Goal: Information Seeking & Learning: Learn about a topic

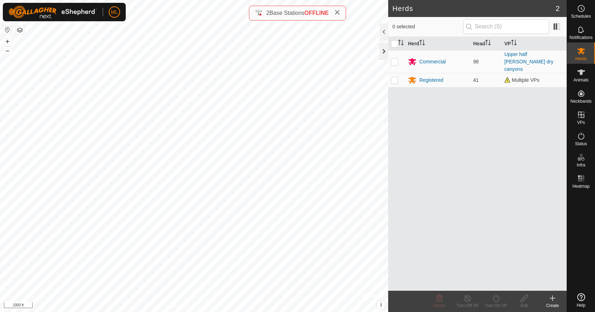
click at [385, 52] on div at bounding box center [384, 51] width 8 height 17
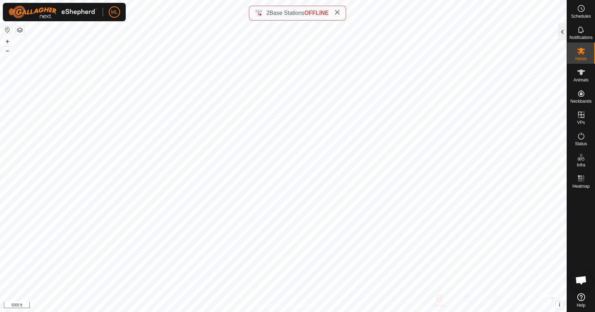
click at [563, 35] on div at bounding box center [562, 31] width 8 height 17
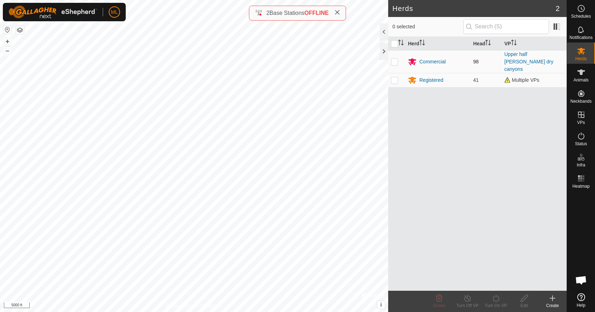
click at [397, 59] on p-checkbox at bounding box center [394, 62] width 7 height 6
checkbox input "true"
click at [386, 33] on div at bounding box center [384, 31] width 8 height 17
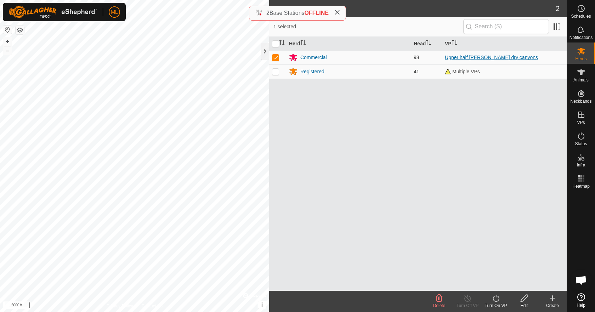
click at [457, 58] on link "Upper half [PERSON_NAME] dry canyons" at bounding box center [491, 58] width 93 height 6
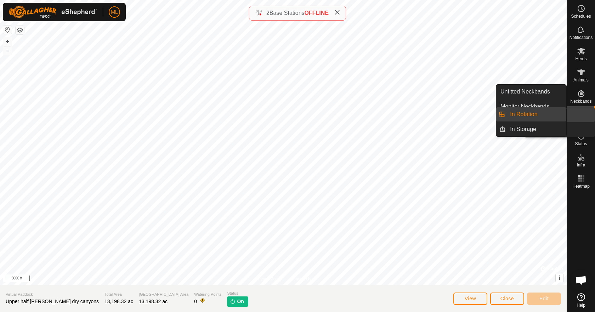
click at [589, 112] on div "VPs" at bounding box center [581, 116] width 28 height 21
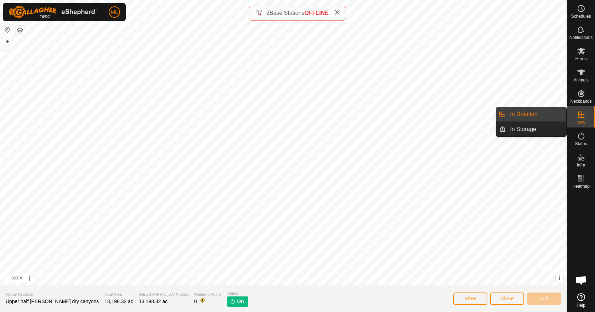
click at [518, 115] on link "In Rotation" at bounding box center [536, 114] width 61 height 14
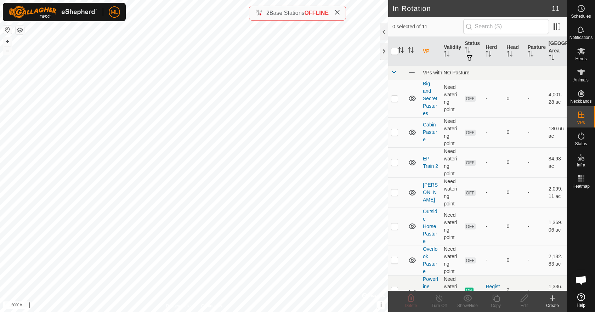
scroll to position [150, 0]
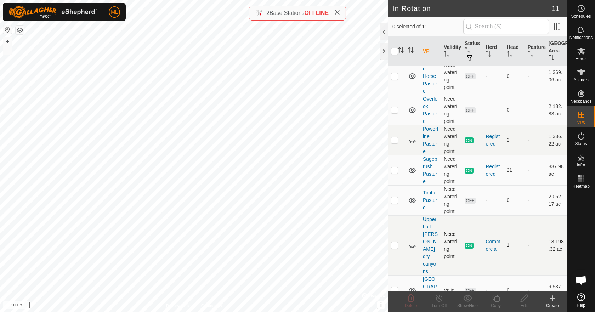
click at [414, 245] on icon at bounding box center [412, 246] width 7 height 3
click at [395, 242] on p-checkbox at bounding box center [394, 245] width 7 height 6
checkbox input "true"
click at [427, 233] on link "Upper half [PERSON_NAME] dry canyons" at bounding box center [430, 245] width 15 height 58
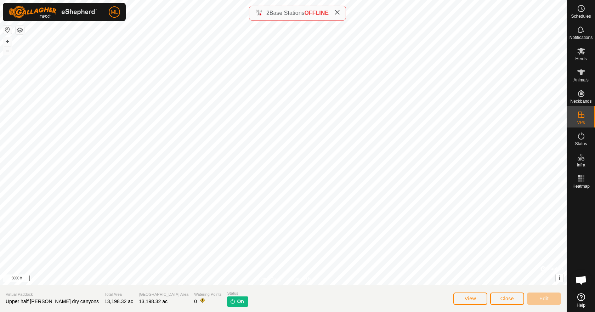
click at [294, 294] on section "Virtual Paddock Upper half Allen dry canyons Total Area 13,198.32 ac Grazing Ar…" at bounding box center [283, 298] width 567 height 27
click at [237, 303] on span "On" at bounding box center [240, 301] width 7 height 7
click at [230, 301] on img at bounding box center [233, 301] width 6 height 6
click at [466, 301] on span "View" at bounding box center [470, 299] width 11 height 6
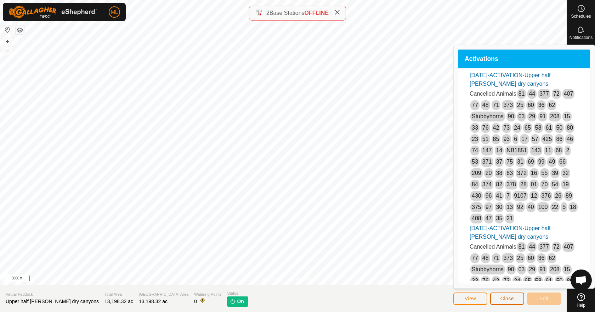
click at [494, 297] on button "Close" at bounding box center [507, 298] width 34 height 12
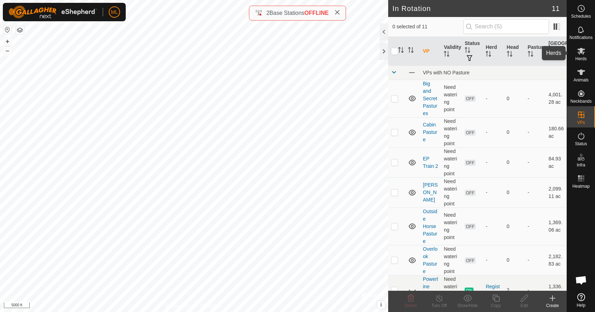
click at [580, 49] on icon at bounding box center [581, 51] width 8 height 7
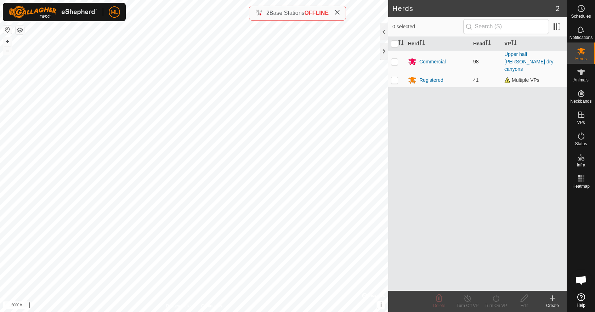
click at [392, 59] on p-checkbox at bounding box center [394, 62] width 7 height 6
checkbox input "true"
click at [517, 54] on link "Upper half [PERSON_NAME] dry canyons" at bounding box center [528, 61] width 49 height 21
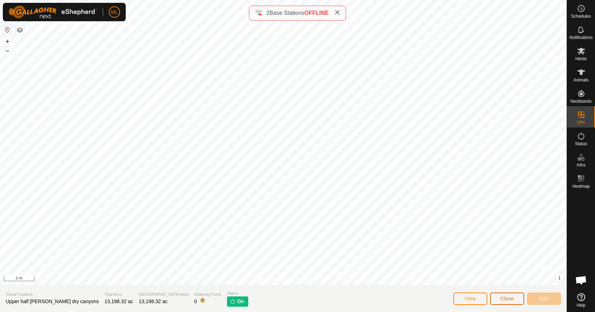
click at [500, 301] on button "Close" at bounding box center [507, 298] width 34 height 12
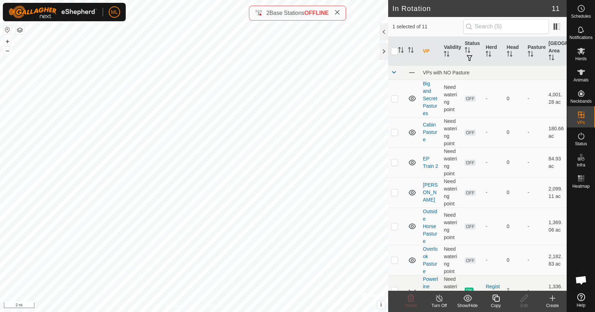
click at [438, 304] on div "Turn Off" at bounding box center [439, 305] width 28 height 6
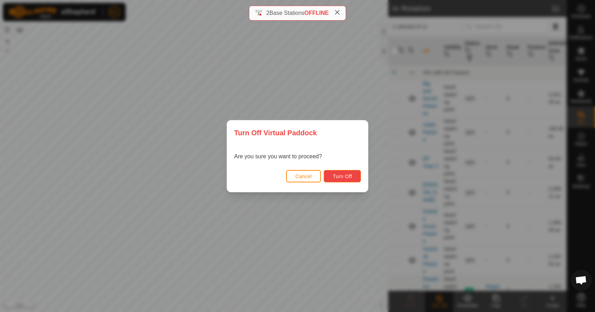
click at [351, 176] on span "Turn Off" at bounding box center [341, 176] width 19 height 6
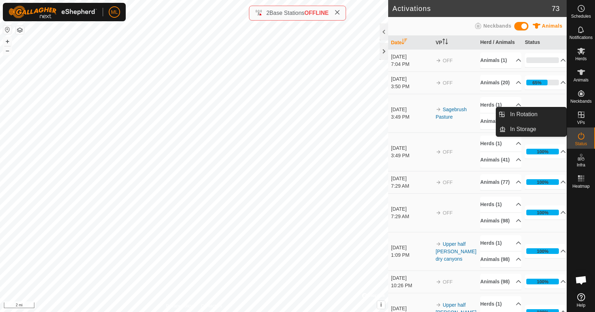
click at [582, 116] on icon at bounding box center [581, 114] width 8 height 8
click at [544, 113] on link "In Rotation" at bounding box center [536, 114] width 61 height 14
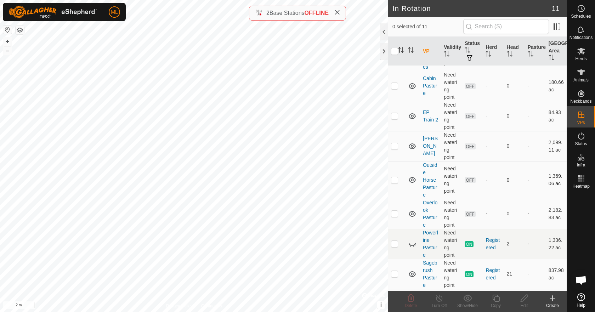
scroll to position [150, 0]
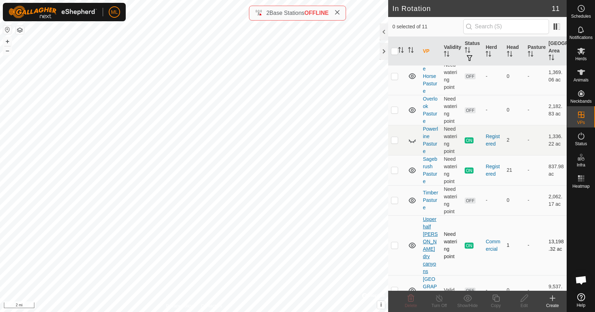
click at [433, 234] on link "Upper half [PERSON_NAME] dry canyons" at bounding box center [430, 245] width 15 height 58
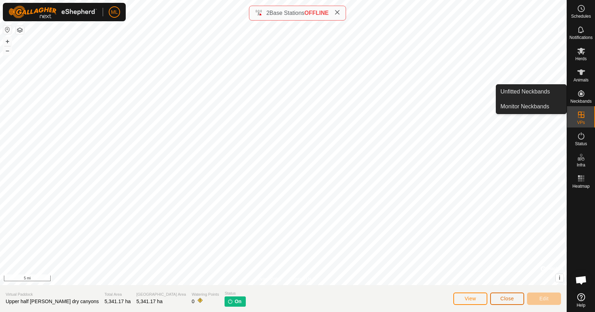
click at [510, 298] on span "Close" at bounding box center [506, 299] width 13 height 6
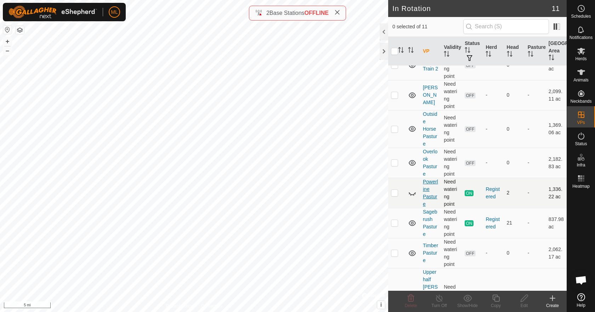
scroll to position [130, 0]
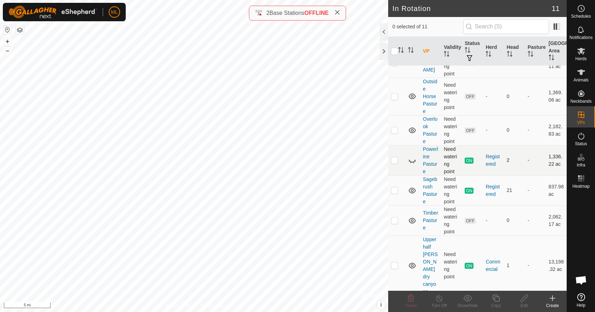
click at [409, 159] on icon at bounding box center [412, 160] width 8 height 8
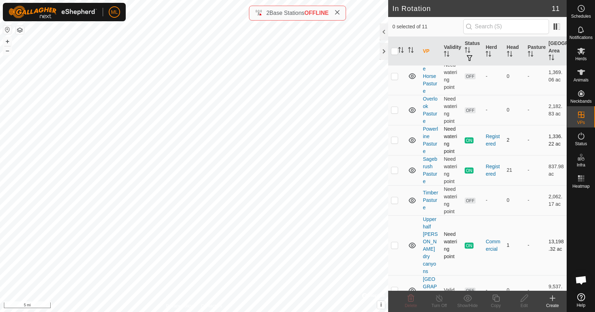
scroll to position [118, 0]
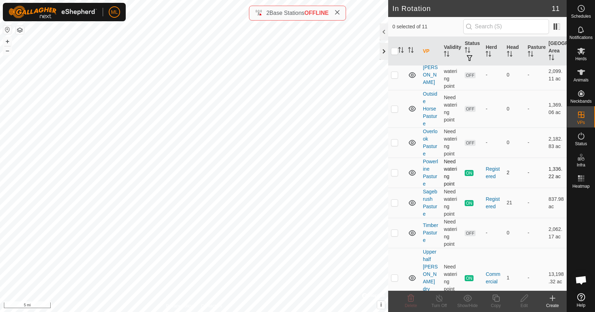
click at [383, 55] on div at bounding box center [384, 51] width 8 height 17
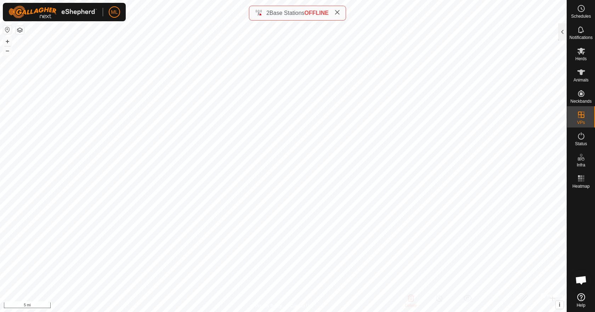
checkbox input "true"
click at [561, 32] on div at bounding box center [562, 31] width 8 height 17
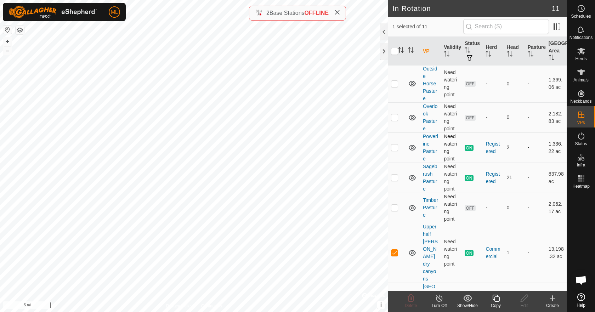
scroll to position [150, 0]
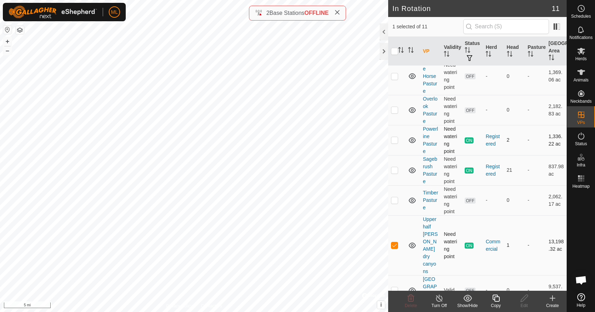
click at [428, 230] on td "Upper half [PERSON_NAME] dry canyons" at bounding box center [430, 245] width 21 height 60
click at [426, 234] on link "Upper half [PERSON_NAME] dry canyons" at bounding box center [430, 245] width 15 height 58
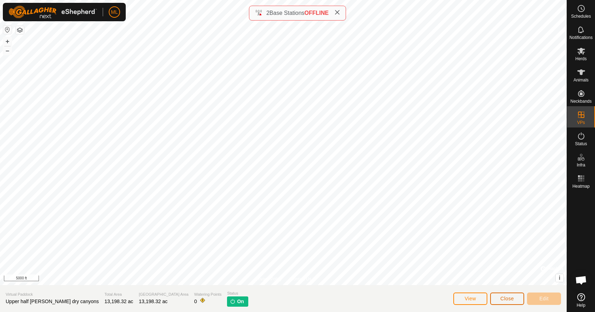
click at [505, 302] on button "Close" at bounding box center [507, 298] width 34 height 12
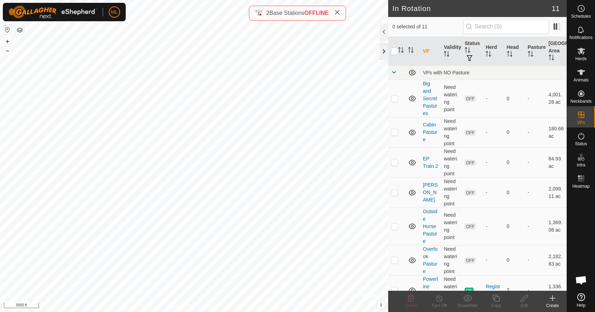
click at [385, 51] on div at bounding box center [384, 51] width 8 height 17
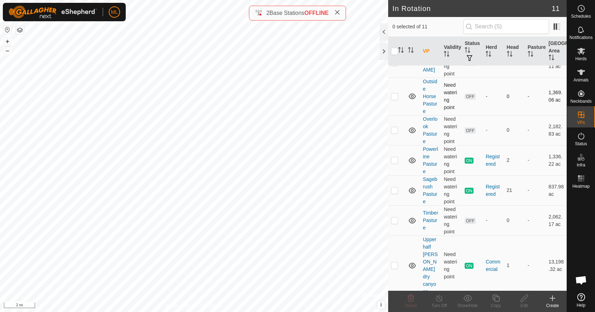
scroll to position [150, 0]
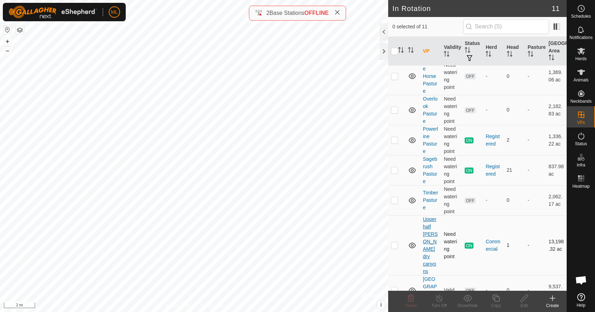
click at [427, 222] on link "Upper half [PERSON_NAME] dry canyons" at bounding box center [430, 245] width 15 height 58
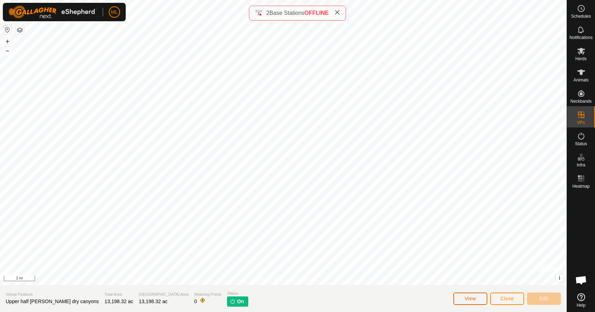
click at [472, 301] on button "View" at bounding box center [470, 298] width 34 height 12
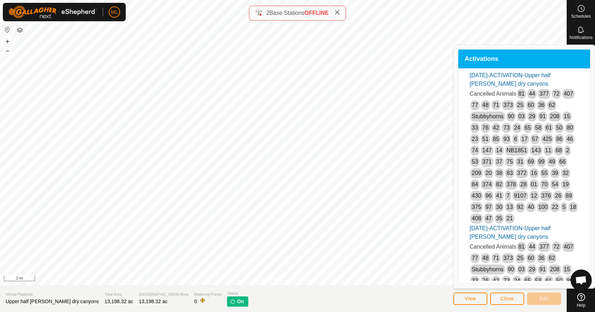
click at [237, 302] on span "On" at bounding box center [240, 301] width 7 height 7
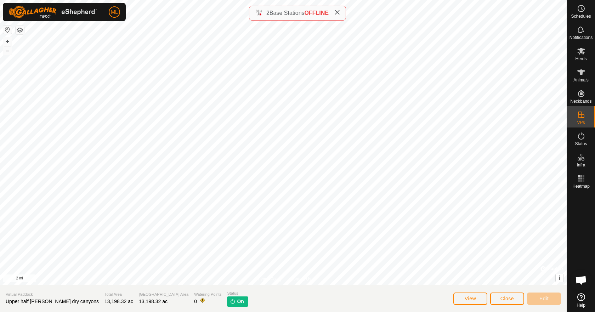
click at [200, 299] on section "Virtual Paddock Upper half [PERSON_NAME] dry canyons Total Area 13,198.32 ac Gr…" at bounding box center [283, 298] width 567 height 27
click at [506, 299] on span "Close" at bounding box center [506, 299] width 13 height 6
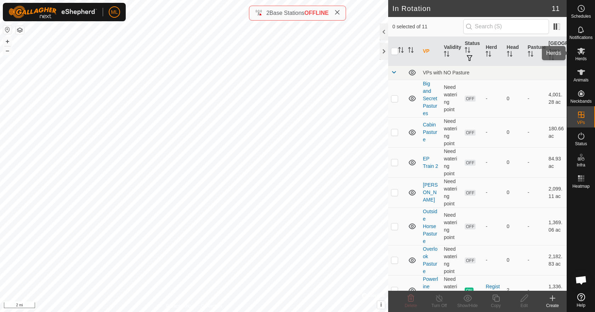
click at [576, 52] on es-mob-svg-icon at bounding box center [581, 50] width 13 height 11
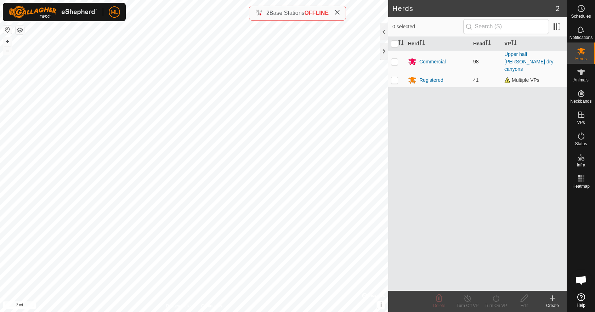
click at [397, 59] on p-checkbox at bounding box center [394, 62] width 7 height 6
checkbox input "true"
click at [396, 77] on p-checkbox at bounding box center [394, 80] width 7 height 6
checkbox input "true"
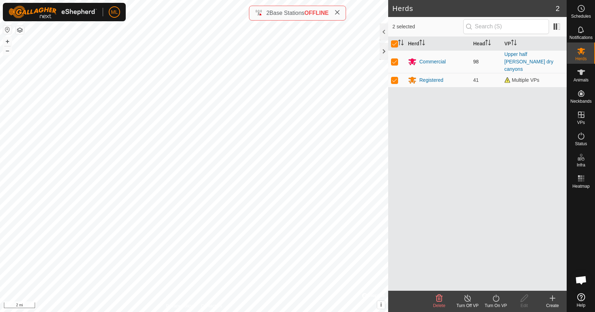
click at [393, 59] on p-checkbox at bounding box center [394, 62] width 7 height 6
checkbox input "false"
click at [394, 77] on p-checkbox at bounding box center [394, 80] width 7 height 6
checkbox input "false"
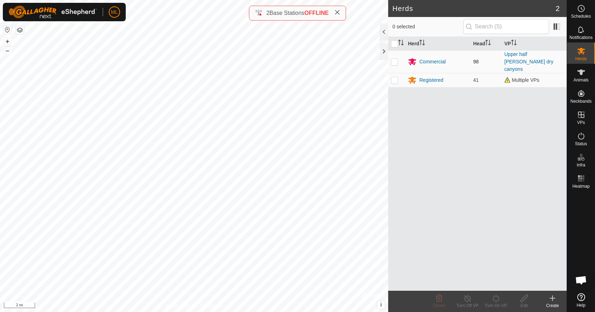
click at [395, 59] on p-checkbox at bounding box center [394, 62] width 7 height 6
checkbox input "true"
click at [386, 58] on div at bounding box center [384, 51] width 8 height 17
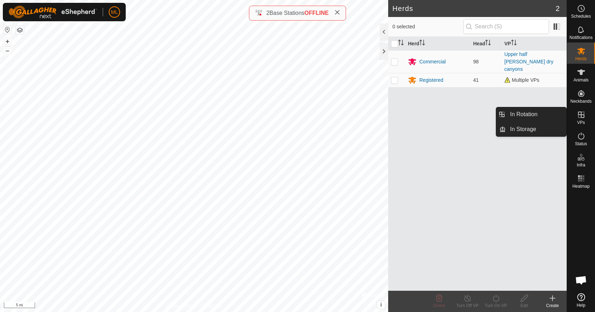
click at [584, 116] on icon at bounding box center [581, 115] width 6 height 6
click at [540, 116] on link "In Rotation" at bounding box center [536, 114] width 61 height 14
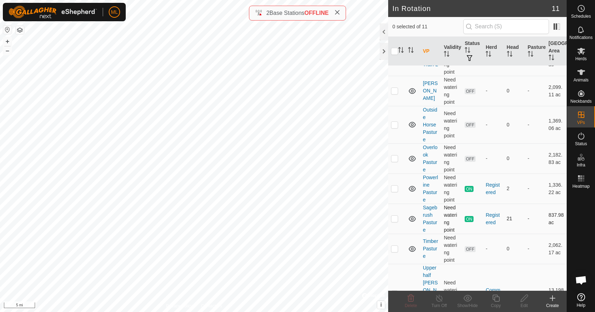
scroll to position [150, 0]
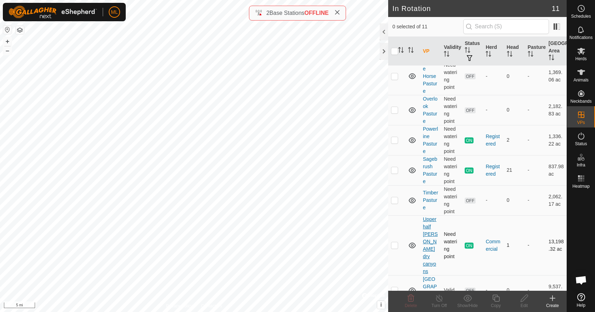
click at [429, 231] on link "Upper half [PERSON_NAME] dry canyons" at bounding box center [430, 245] width 15 height 58
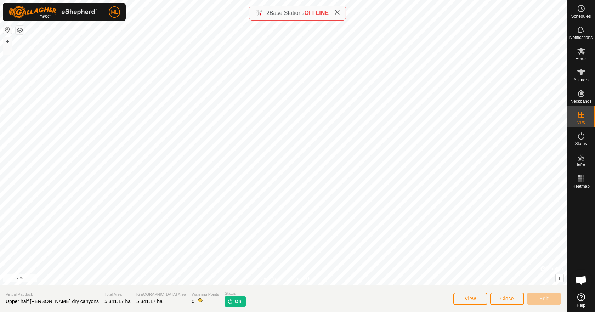
click at [323, 312] on html "ML Schedules Notifications Herds Animals Neckbands VPs Status Infra Heatmap Hel…" at bounding box center [297, 156] width 595 height 312
click at [325, 306] on div "Privacy Policy Contact Us + – ⇧ i © Mapbox , © OpenStreetMap , Improve this map…" at bounding box center [283, 156] width 567 height 312
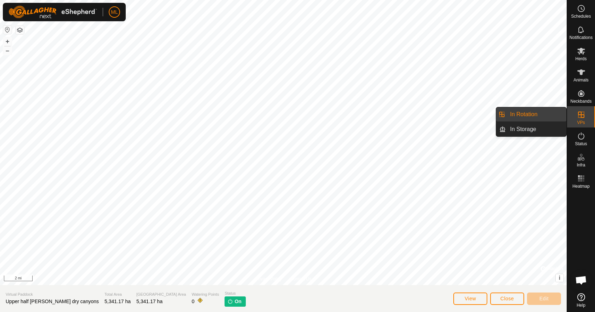
click at [579, 118] on icon at bounding box center [581, 114] width 8 height 8
click at [529, 118] on link "In Rotation" at bounding box center [536, 114] width 61 height 14
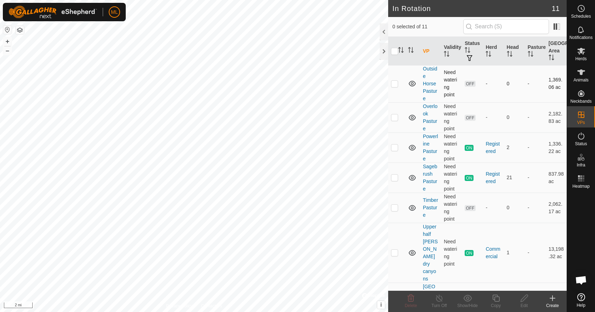
scroll to position [150, 0]
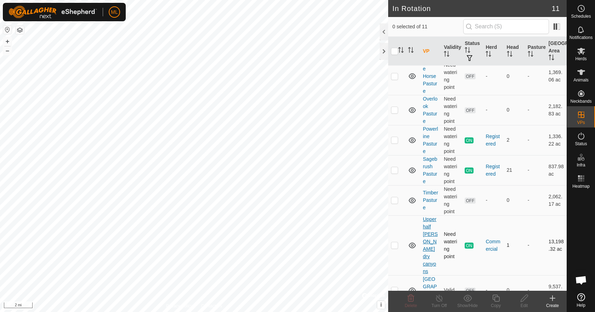
click at [428, 232] on link "Upper half [PERSON_NAME] dry canyons" at bounding box center [430, 245] width 15 height 58
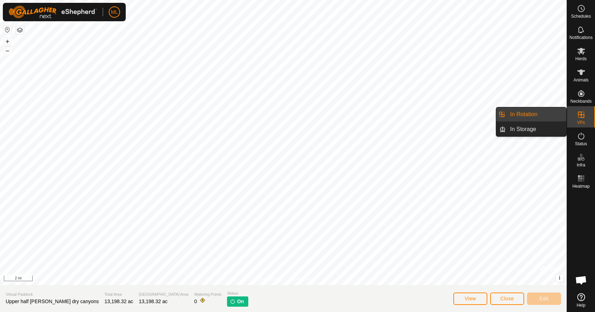
click at [523, 119] on link "In Rotation" at bounding box center [536, 114] width 61 height 14
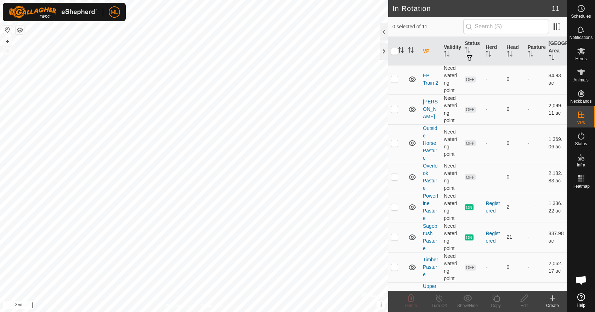
scroll to position [150, 0]
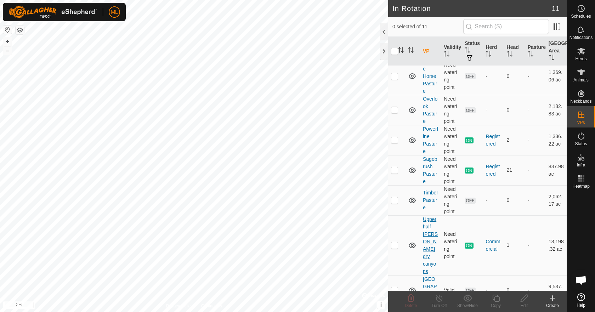
click at [427, 233] on link "Upper half [PERSON_NAME] dry canyons" at bounding box center [430, 245] width 15 height 58
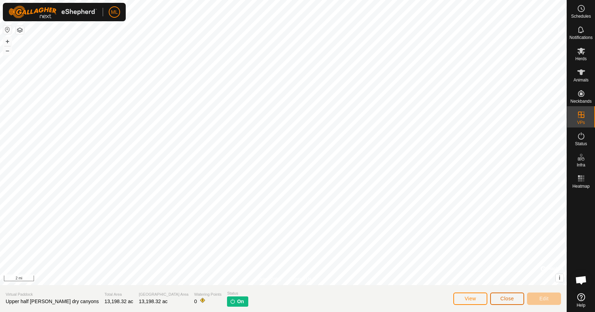
click at [516, 297] on button "Close" at bounding box center [507, 298] width 34 height 12
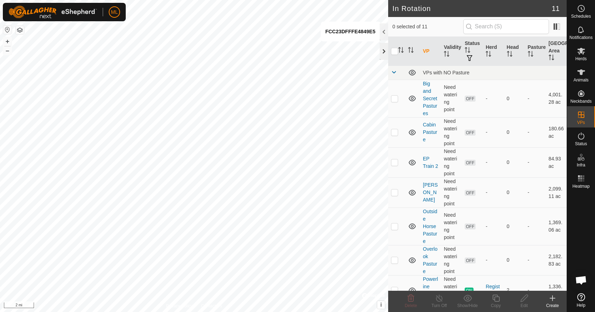
click at [386, 51] on div at bounding box center [384, 51] width 8 height 17
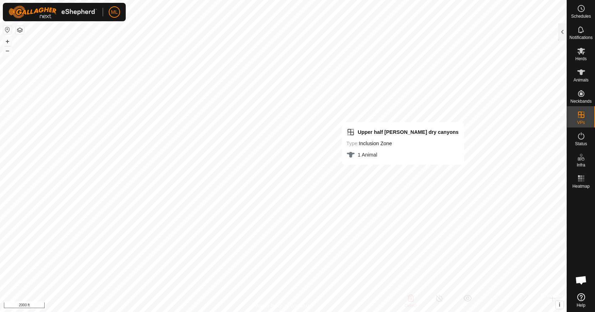
checkbox input "false"
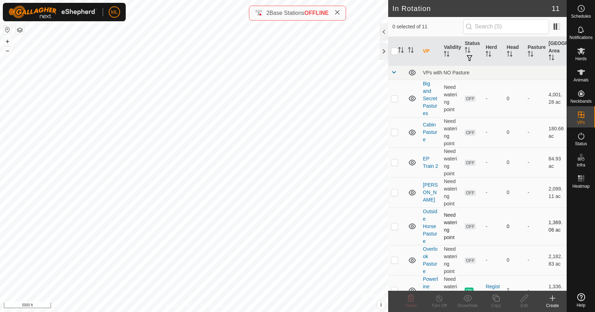
scroll to position [150, 0]
